Goal: Check status

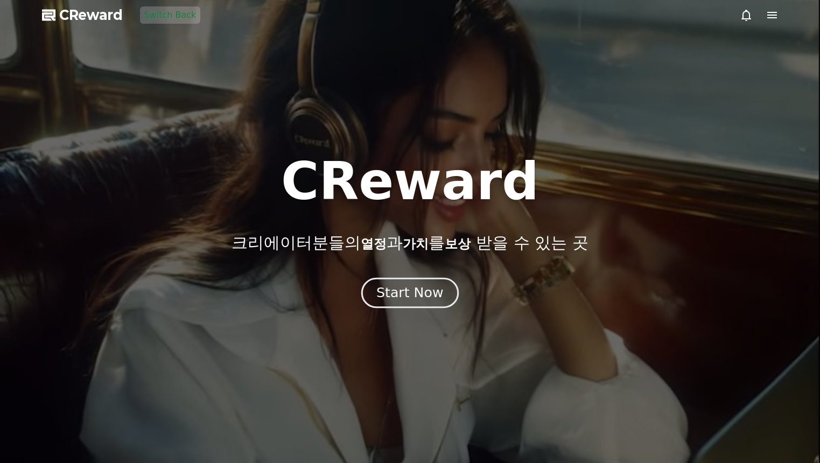
click at [416, 292] on div "Start Now" at bounding box center [409, 293] width 67 height 18
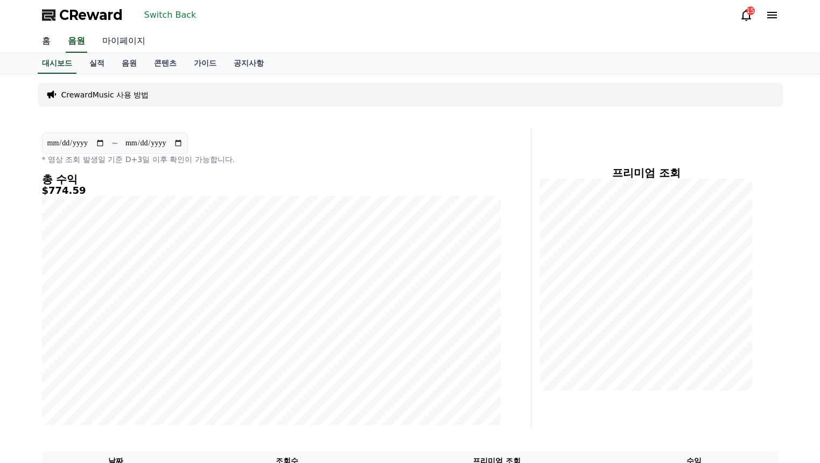
click at [124, 52] on link "마이페이지" at bounding box center [124, 41] width 60 height 23
click at [121, 41] on link "마이페이지" at bounding box center [124, 41] width 60 height 23
select select "**********"
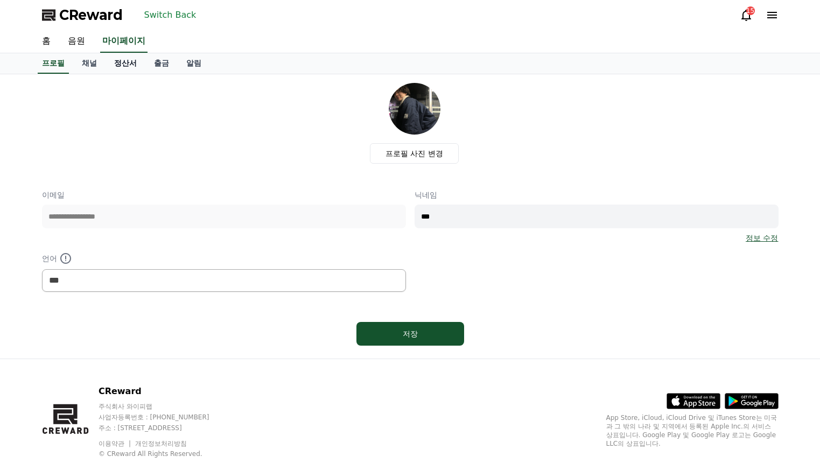
click at [120, 62] on link "정산서" at bounding box center [126, 63] width 40 height 20
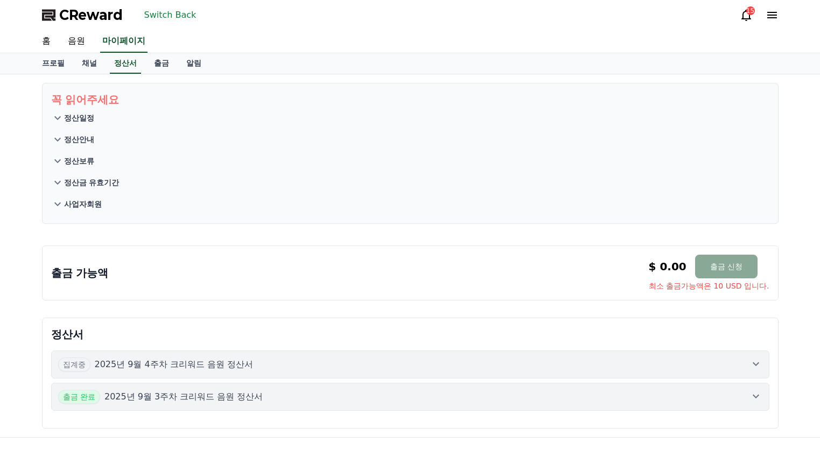
click at [383, 353] on button "집계중 2025년 9월 4주차 크리워드 음원 정산서" at bounding box center [410, 364] width 718 height 28
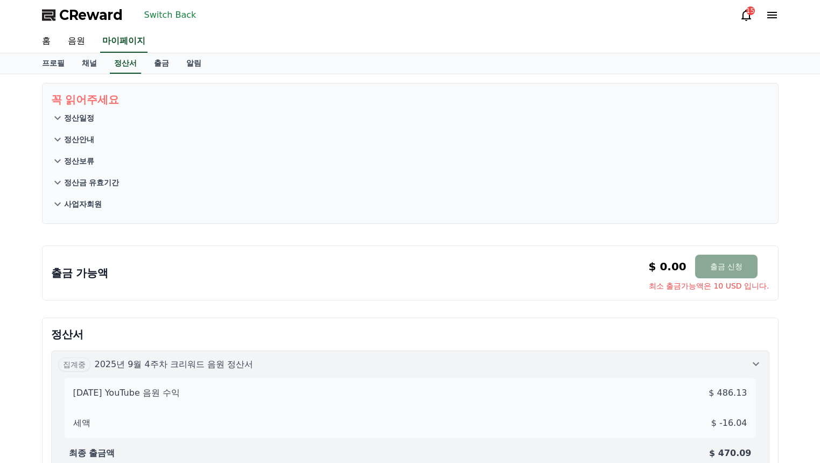
click at [178, 19] on button "Switch Back" at bounding box center [170, 14] width 61 height 17
